Goal: Obtain resource: Obtain resource

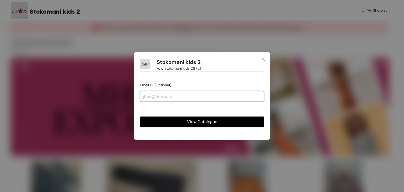
click at [165, 96] on input "email" at bounding box center [202, 96] width 124 height 11
type input "[EMAIL_ADDRESS][DOMAIN_NAME]"
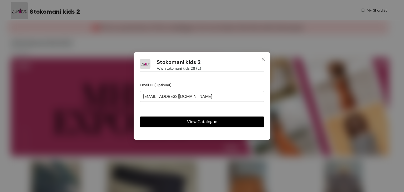
click at [172, 122] on button "View Catalogue" at bounding box center [202, 121] width 124 height 11
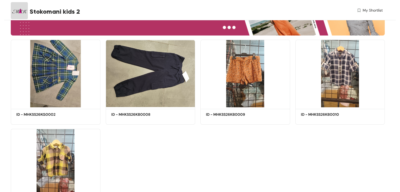
scroll to position [158, 0]
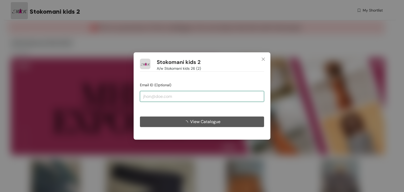
click at [192, 97] on input "email" at bounding box center [202, 96] width 124 height 11
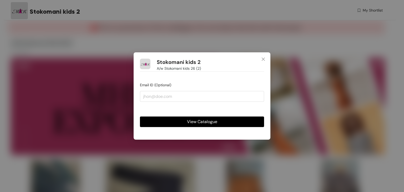
click at [178, 121] on button "View Catalogue" at bounding box center [202, 121] width 124 height 11
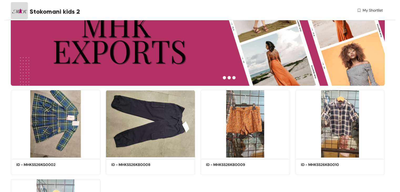
scroll to position [27, 0]
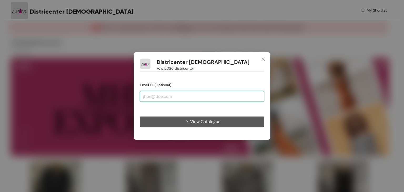
click at [203, 99] on input "email" at bounding box center [202, 96] width 124 height 11
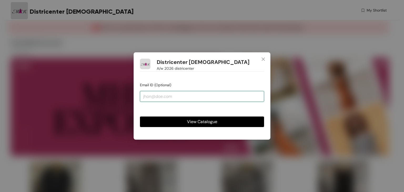
type input "[EMAIL_ADDRESS][DOMAIN_NAME]"
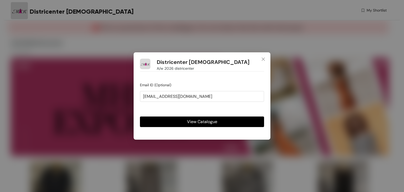
click at [159, 119] on button "View Catalogue" at bounding box center [202, 121] width 124 height 11
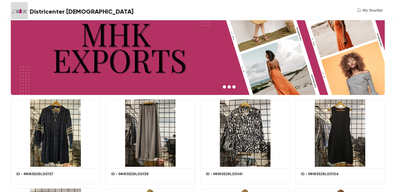
scroll to position [131, 0]
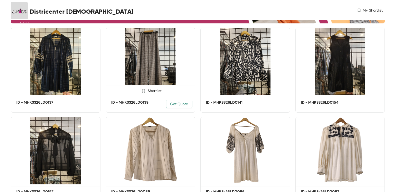
click at [177, 105] on span "Get Quote" at bounding box center [179, 104] width 18 height 6
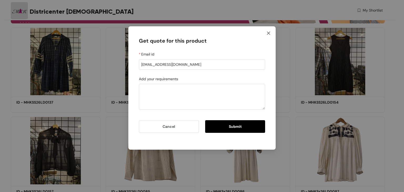
click at [269, 31] on span "Close" at bounding box center [268, 33] width 14 height 14
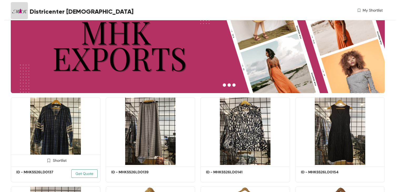
scroll to position [105, 0]
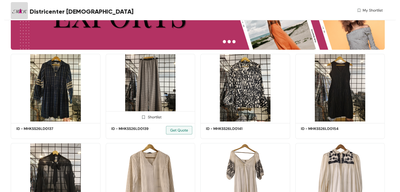
click at [141, 78] on img at bounding box center [151, 88] width 90 height 68
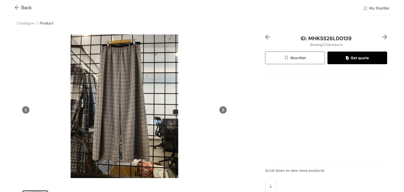
click at [14, 7] on div "Back My Shortlist" at bounding box center [202, 8] width 404 height 16
click at [14, 8] on div "Back My Shortlist" at bounding box center [202, 8] width 404 height 16
click at [16, 8] on img at bounding box center [18, 8] width 7 height 6
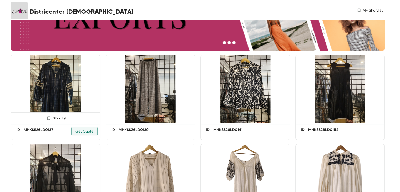
scroll to position [105, 0]
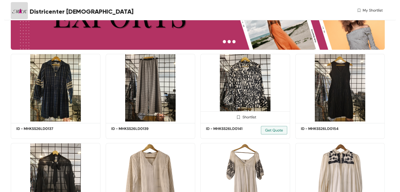
click at [252, 78] on img at bounding box center [245, 88] width 90 height 68
